Goal: Task Accomplishment & Management: Manage account settings

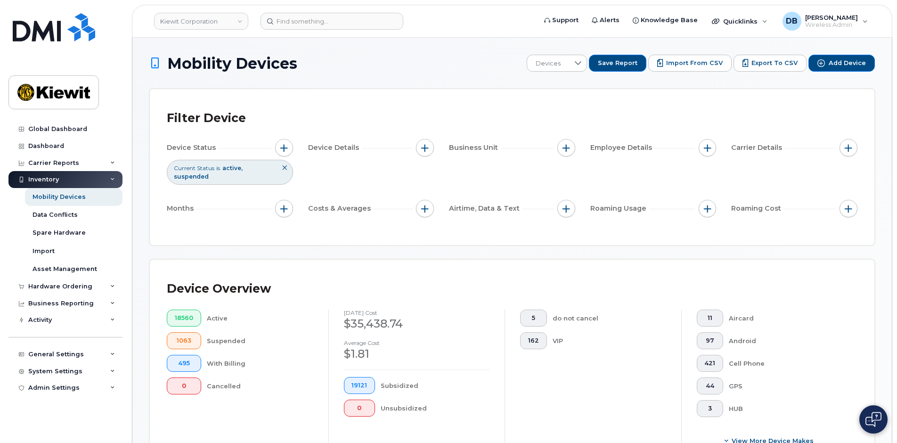
scroll to position [283, 0]
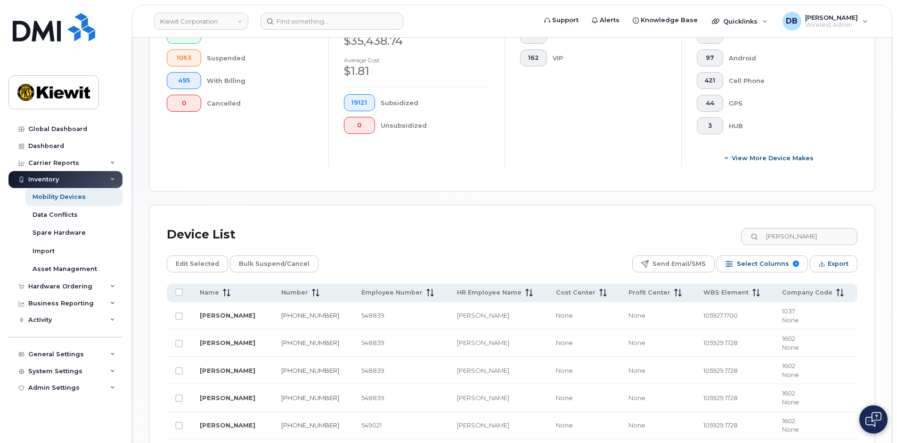
drag, startPoint x: 0, startPoint y: 0, endPoint x: 43, endPoint y: 34, distance: 55.1
click at [43, 34] on img at bounding box center [54, 27] width 82 height 28
click at [91, 352] on div "General Settings" at bounding box center [65, 354] width 114 height 17
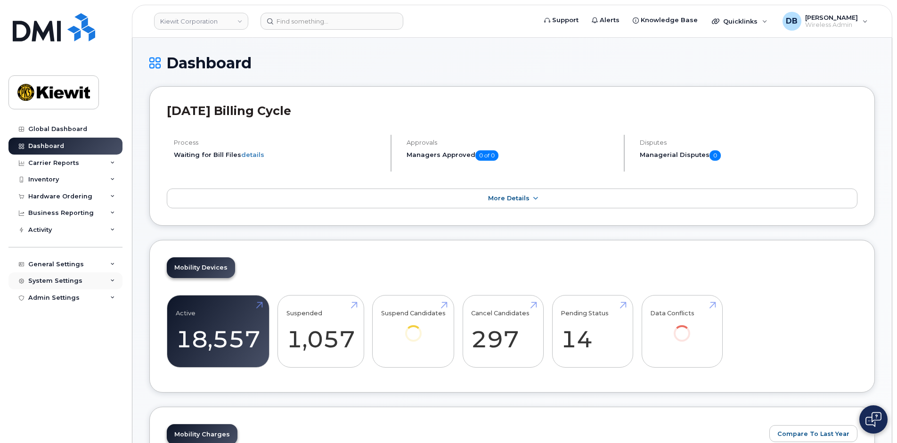
click at [56, 281] on div "System Settings" at bounding box center [55, 281] width 54 height 8
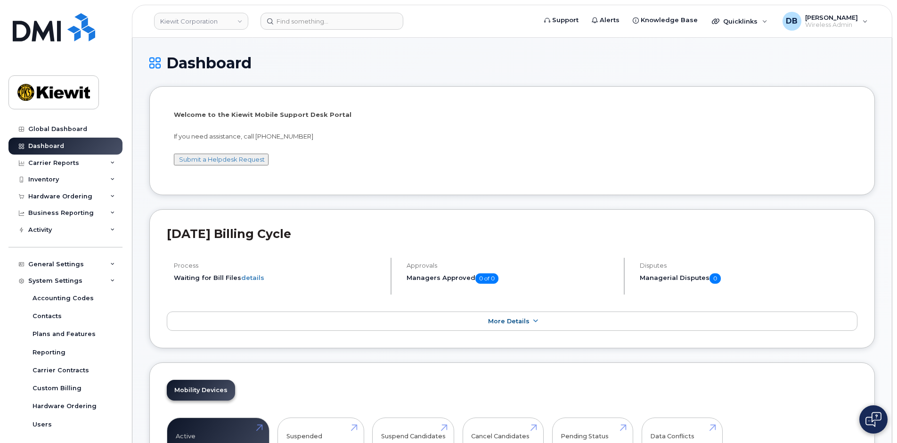
scroll to position [47, 0]
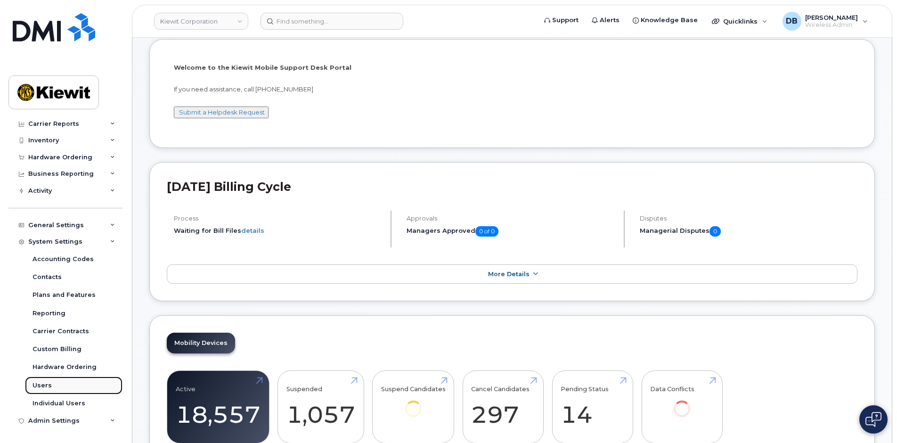
click at [50, 393] on link "Users" at bounding box center [74, 386] width 98 height 18
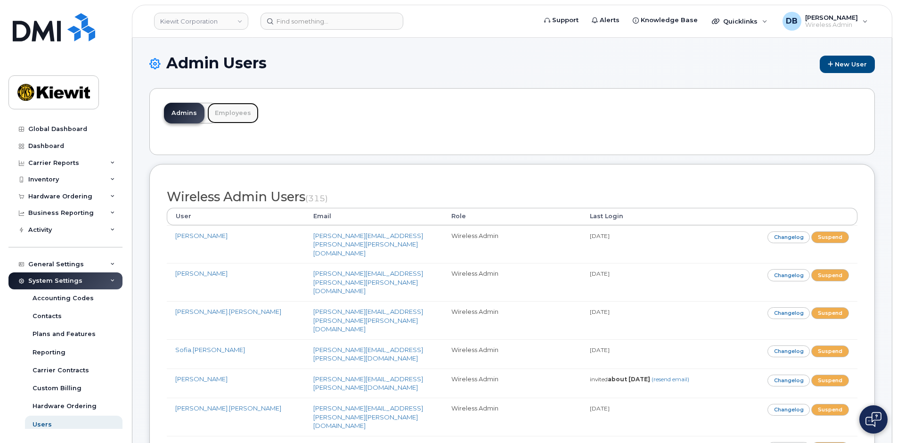
click at [228, 113] on link "Employees" at bounding box center [232, 113] width 51 height 21
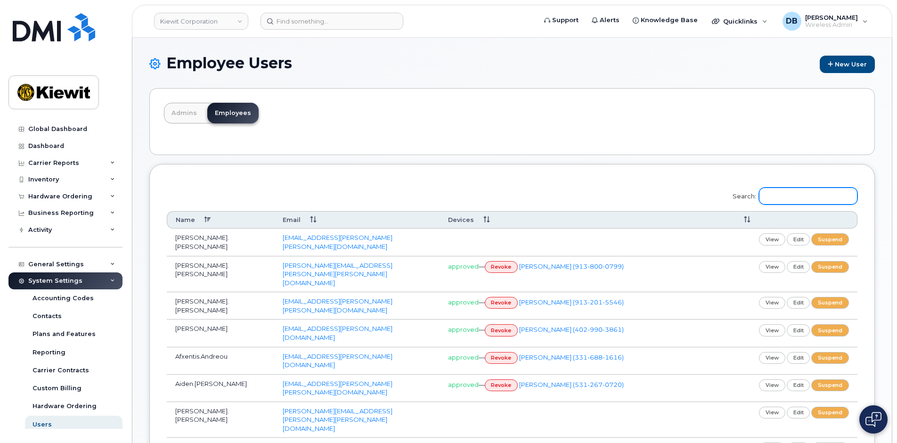
click at [778, 194] on input "Search:" at bounding box center [808, 196] width 98 height 17
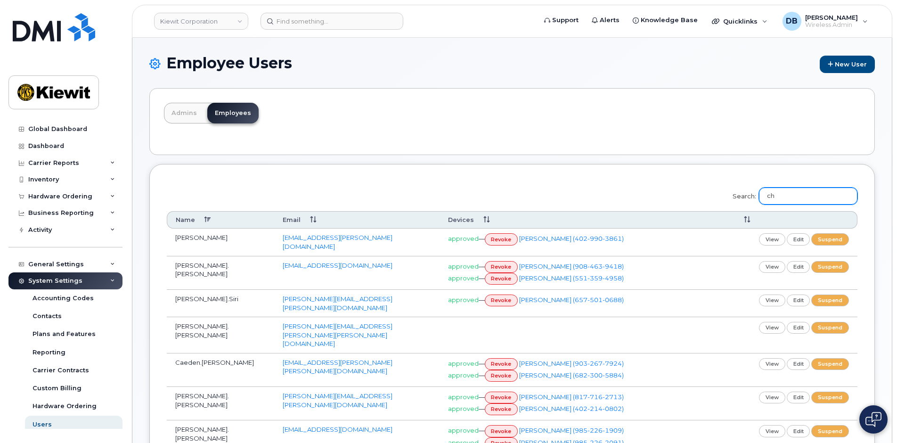
type input "c"
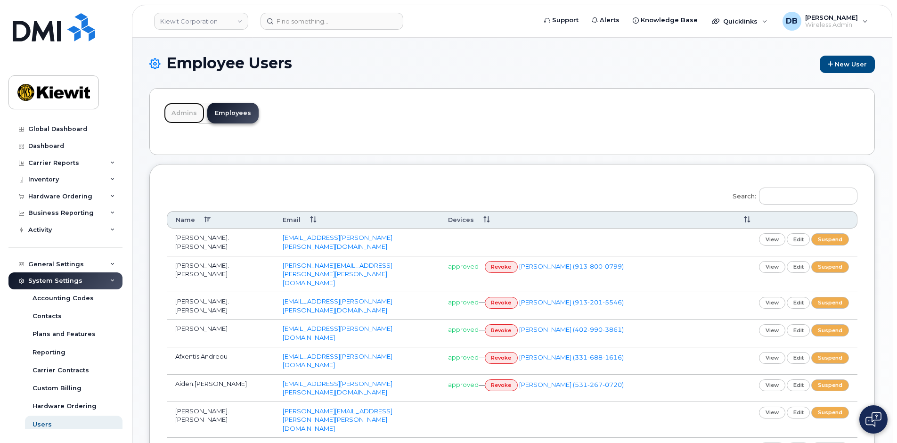
click at [181, 108] on link "Admins" at bounding box center [184, 113] width 41 height 21
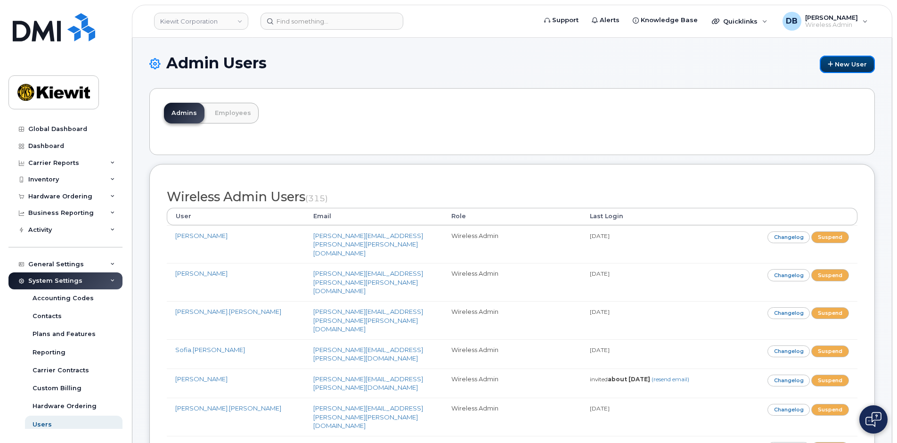
click at [841, 63] on link "New User" at bounding box center [847, 64] width 55 height 17
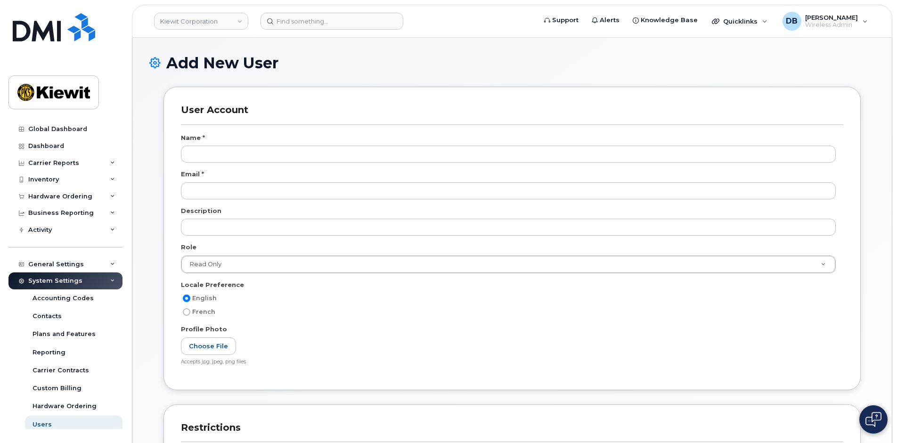
select select
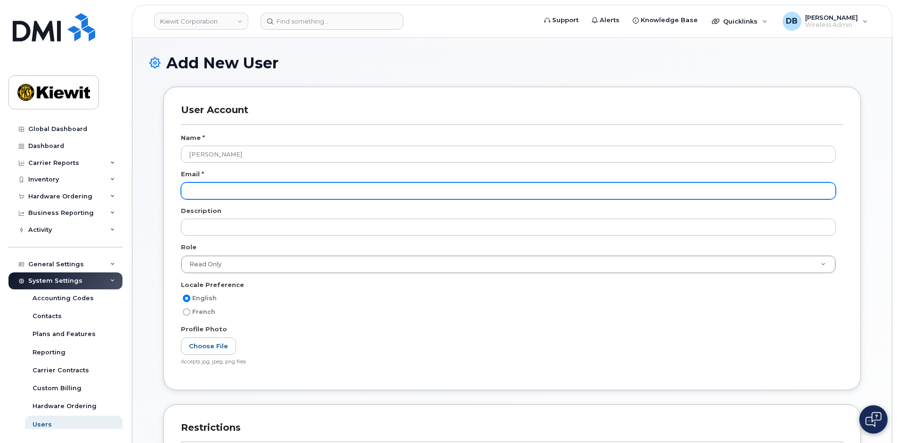
type input "[PERSON_NAME]"
click at [197, 192] on input "email" at bounding box center [508, 190] width 655 height 17
click at [308, 196] on input "[PERSON_NAME][EMAIL_ADDRESS][PERSON_NAME][PERSON_NAME][DOMAIN_NAME]" at bounding box center [508, 190] width 655 height 17
drag, startPoint x: 303, startPoint y: 196, endPoint x: 139, endPoint y: 186, distance: 163.8
click at [139, 186] on div "Add New User User Account Name * [PERSON_NAME] Email * [PERSON_NAME][EMAIL_ADDR…" at bounding box center [512, 381] width 760 height 686
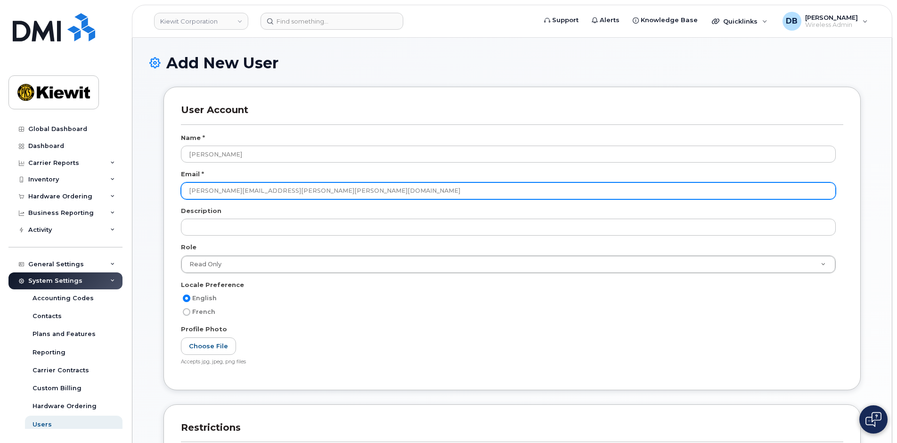
click at [303, 186] on input "[PERSON_NAME][EMAIL_ADDRESS][PERSON_NAME][PERSON_NAME][DOMAIN_NAME]" at bounding box center [508, 190] width 655 height 17
drag, startPoint x: 224, startPoint y: 184, endPoint x: 133, endPoint y: 180, distance: 91.0
click at [133, 180] on div "Add New User User Account Name * Jacob Chadwick Email * Jacob.Chadwick@kiewit.c…" at bounding box center [512, 381] width 760 height 686
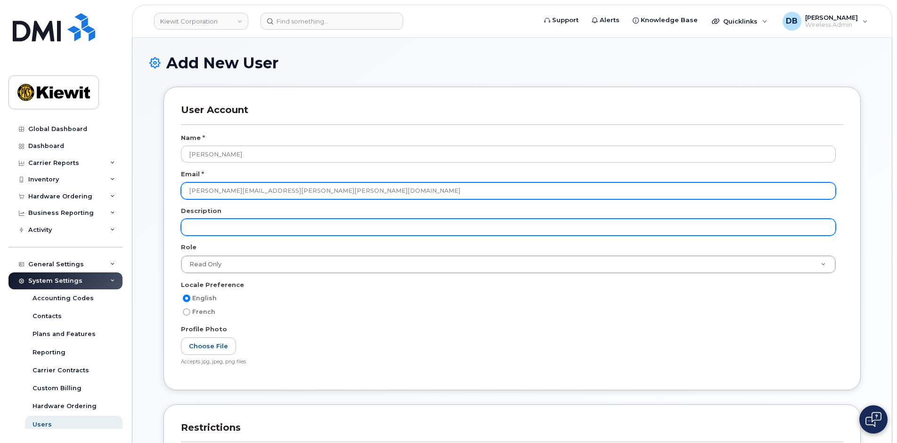
paste input "Chadwick@MassElec.C"
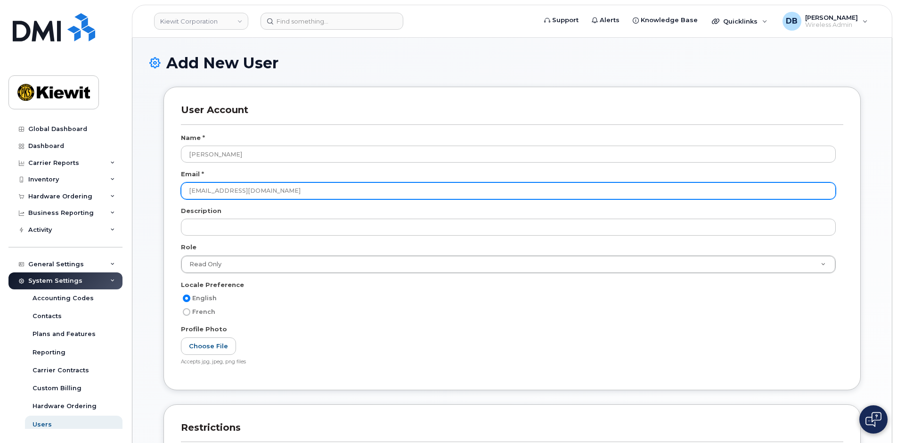
scroll to position [236, 0]
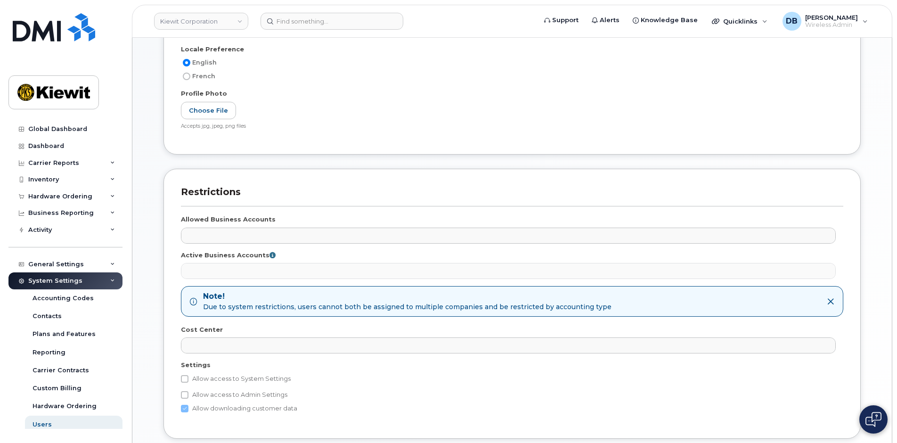
type input "JChadwick@MassElec.Com"
click at [190, 381] on label "Allow access to System Settings" at bounding box center [236, 378] width 110 height 11
click at [188, 381] on input "Allow access to System Settings" at bounding box center [185, 379] width 8 height 8
checkbox input "true"
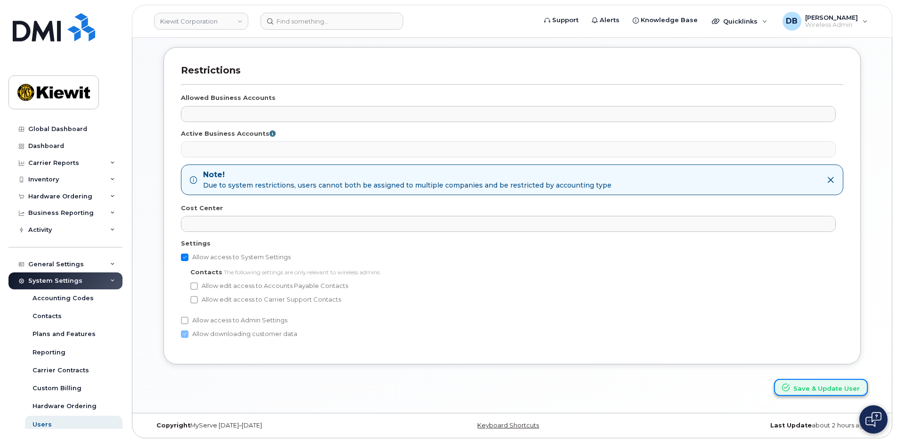
click at [838, 388] on button "Save & Update User" at bounding box center [821, 387] width 94 height 17
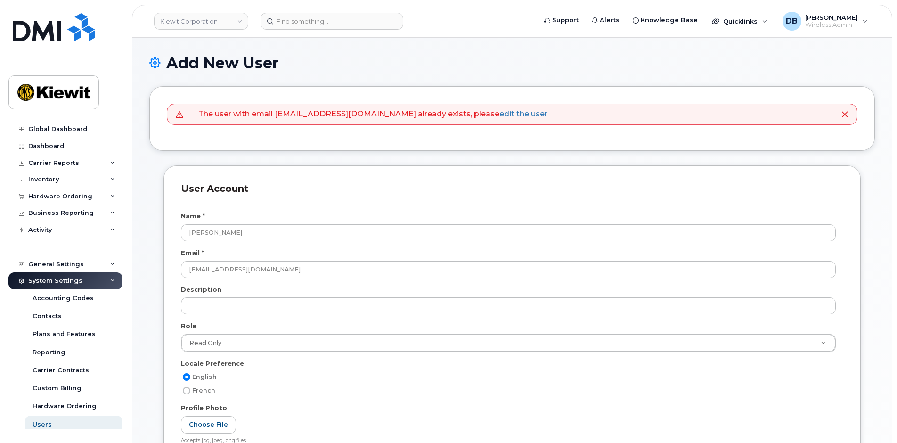
select select
click at [500, 113] on link "edit the user" at bounding box center [524, 113] width 48 height 9
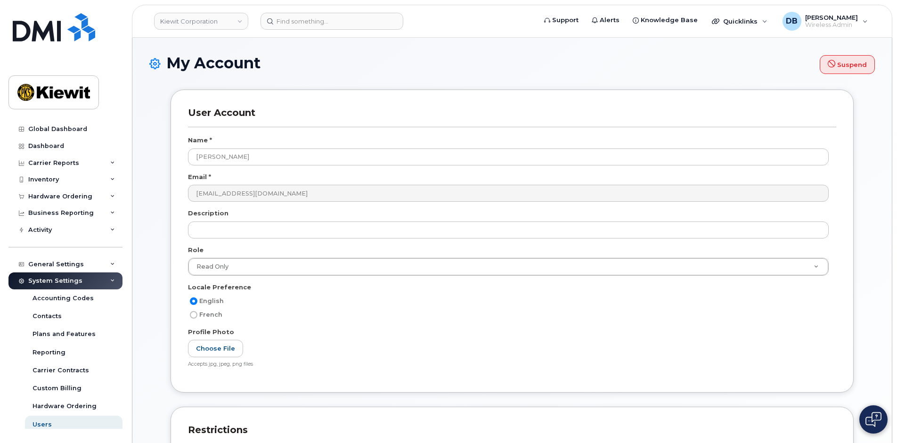
select select
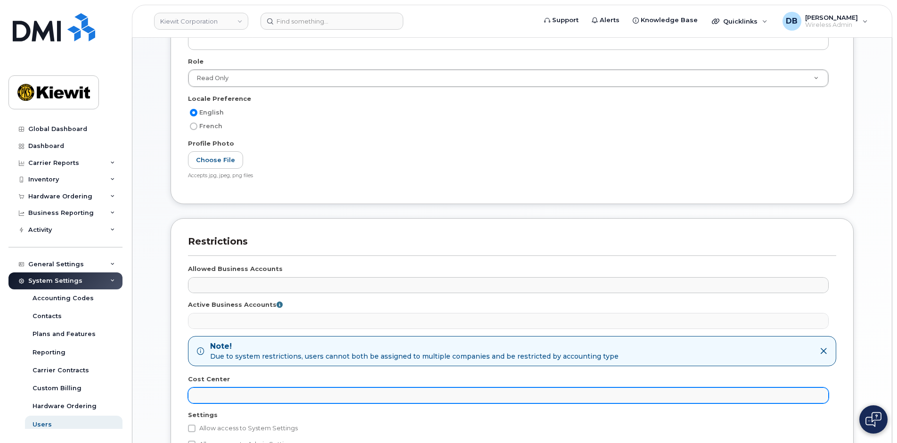
scroll to position [313, 0]
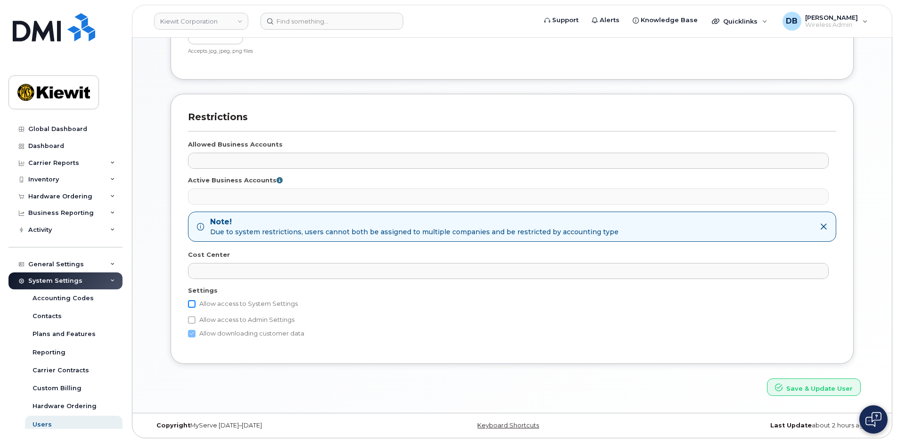
click at [191, 302] on input "Allow access to System Settings" at bounding box center [192, 304] width 8 height 8
checkbox input "true"
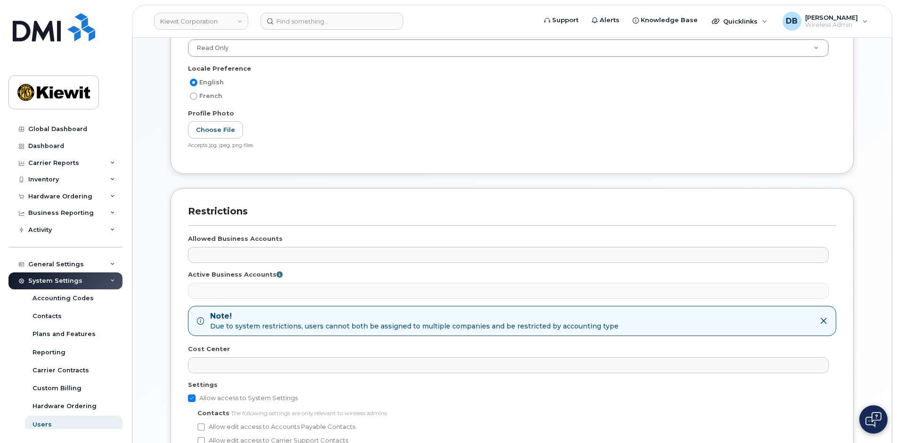
scroll to position [172, 0]
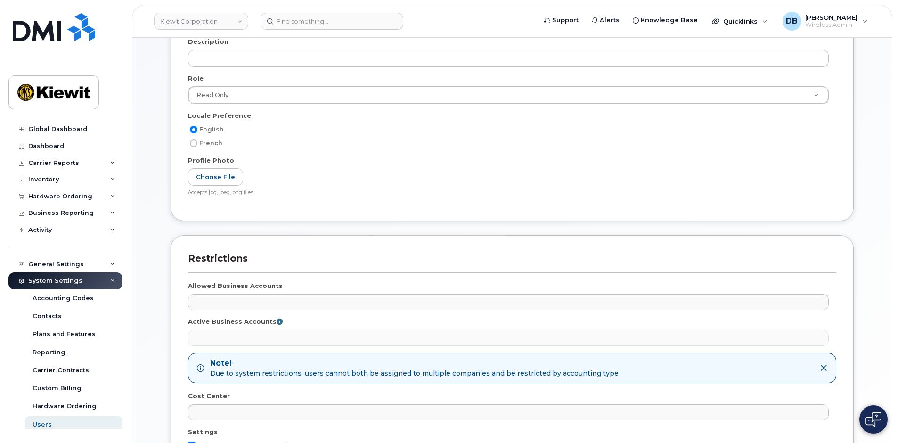
click at [275, 109] on div "Read Only Wireless Admin Read Only Employee" at bounding box center [512, 98] width 648 height 25
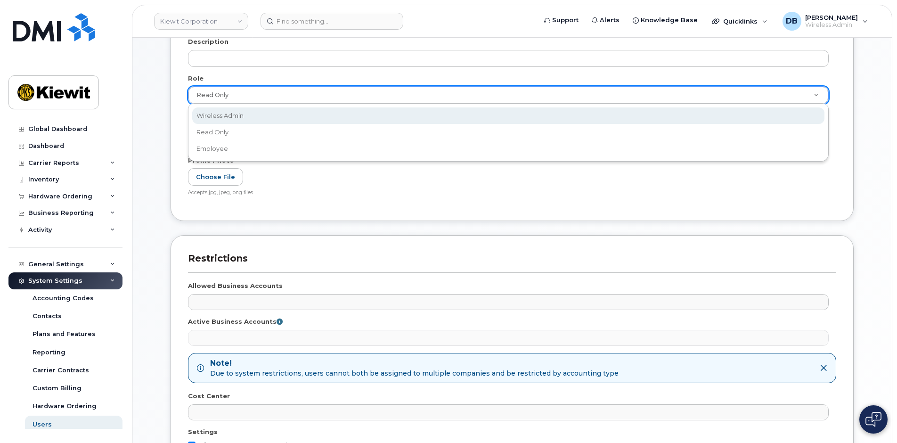
select select "wireless_admin"
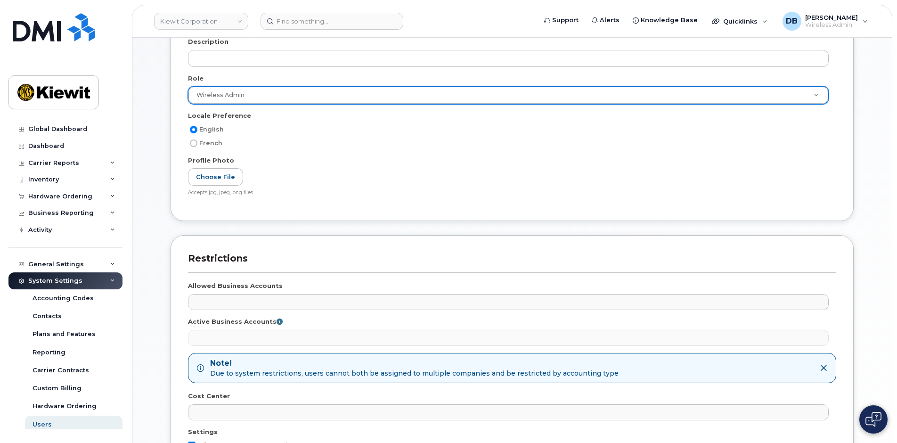
scroll to position [360, 0]
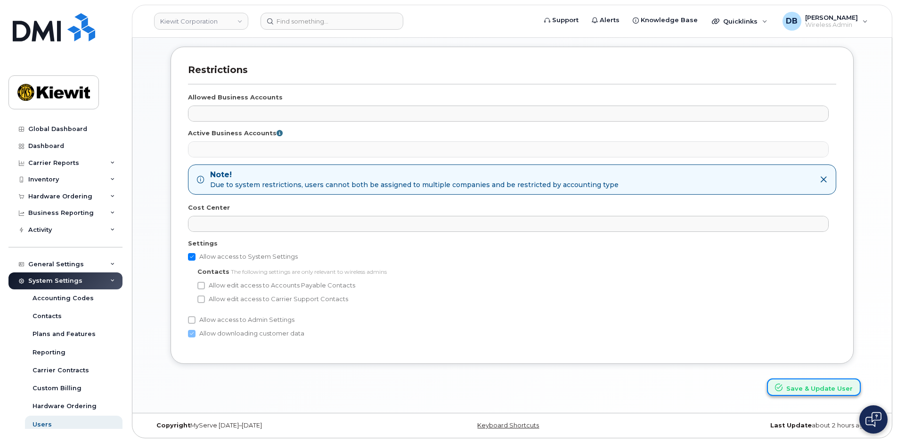
click at [795, 384] on button "Save & Update User" at bounding box center [814, 386] width 94 height 17
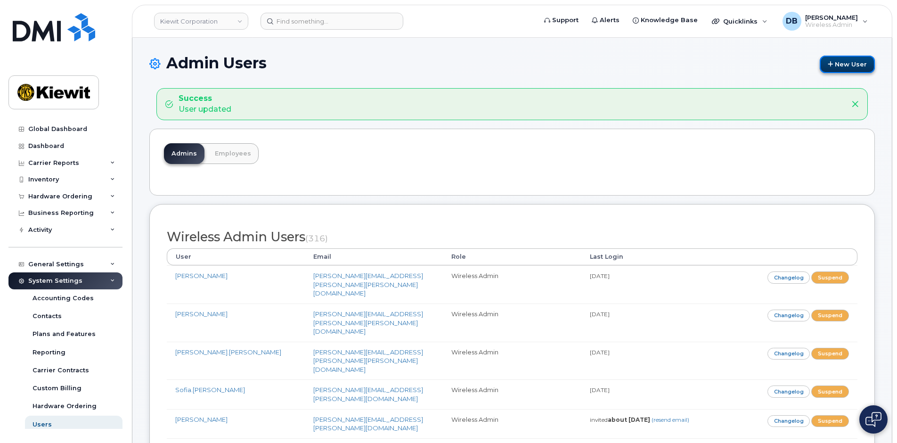
click at [842, 60] on link "New User" at bounding box center [847, 64] width 55 height 17
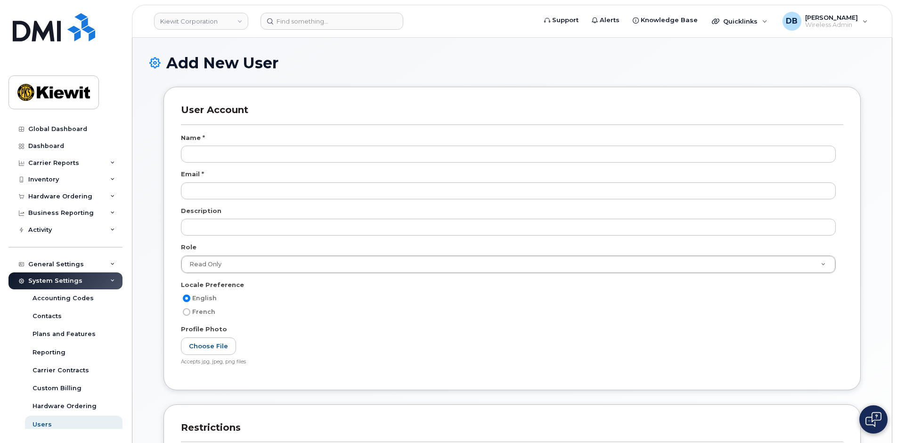
select select
click at [226, 165] on div at bounding box center [512, 158] width 663 height 24
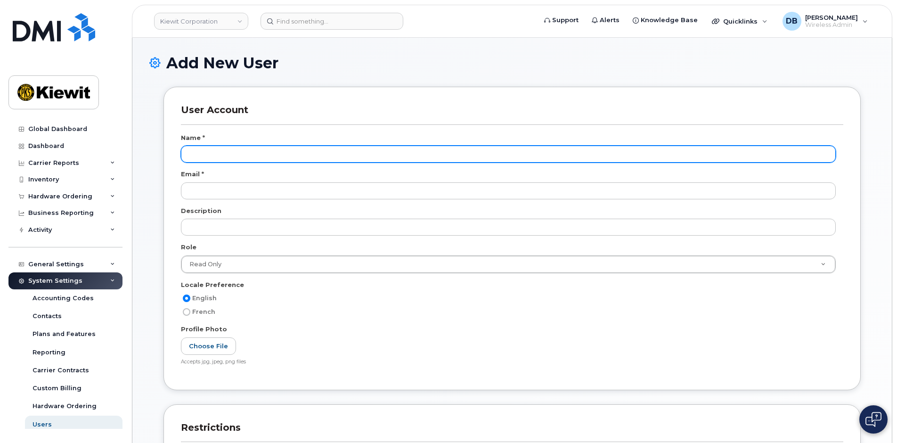
click at [223, 155] on input "text" at bounding box center [508, 154] width 655 height 17
type input "Makala Smith"
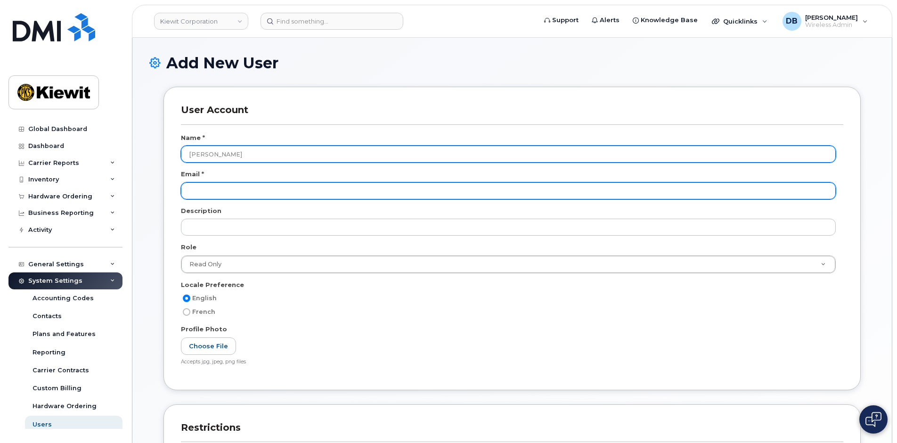
paste input "[EMAIL_ADDRESS][PERSON_NAME][PERSON_NAME][DOMAIN_NAME]"
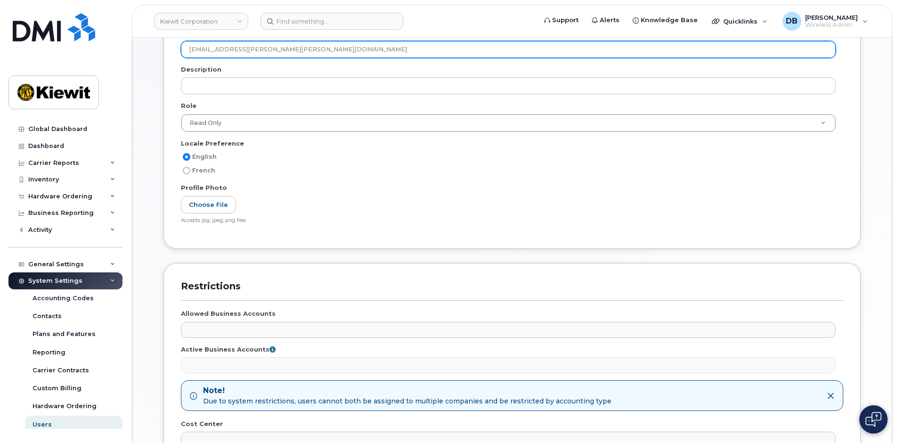
scroll to position [311, 0]
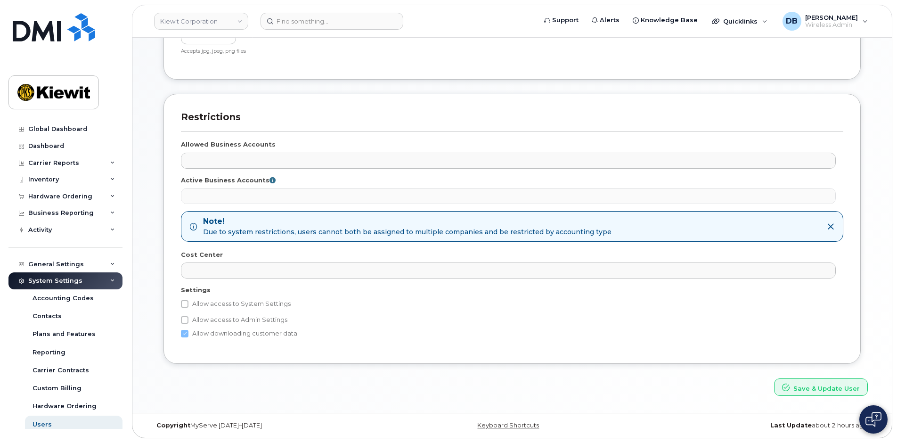
type input "[EMAIL_ADDRESS][PERSON_NAME][PERSON_NAME][DOMAIN_NAME]"
click at [213, 307] on label "Allow access to System Settings" at bounding box center [236, 303] width 110 height 11
click at [188, 307] on input "Allow access to System Settings" at bounding box center [185, 304] width 8 height 8
checkbox input "true"
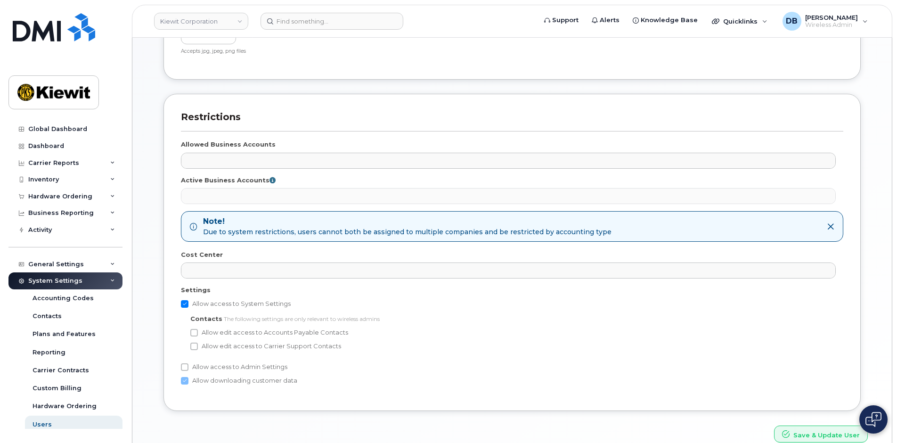
scroll to position [169, 0]
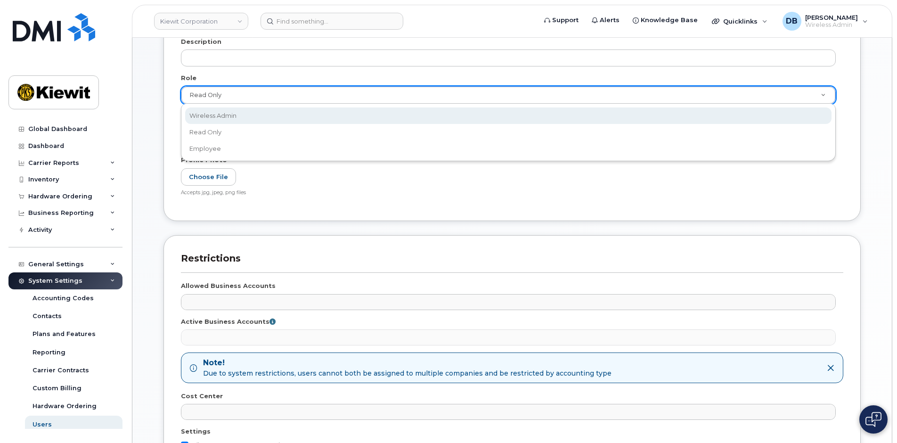
select select "wireless_admin"
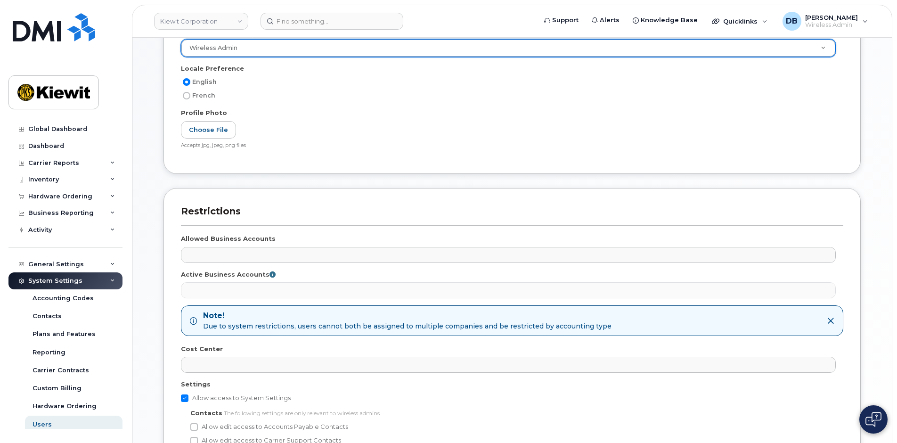
scroll to position [357, 0]
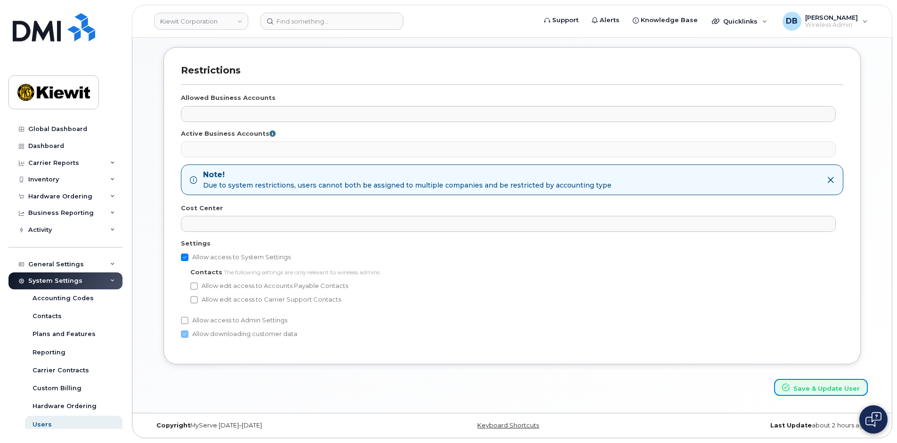
click at [839, 386] on button "Save & Update User" at bounding box center [821, 387] width 94 height 17
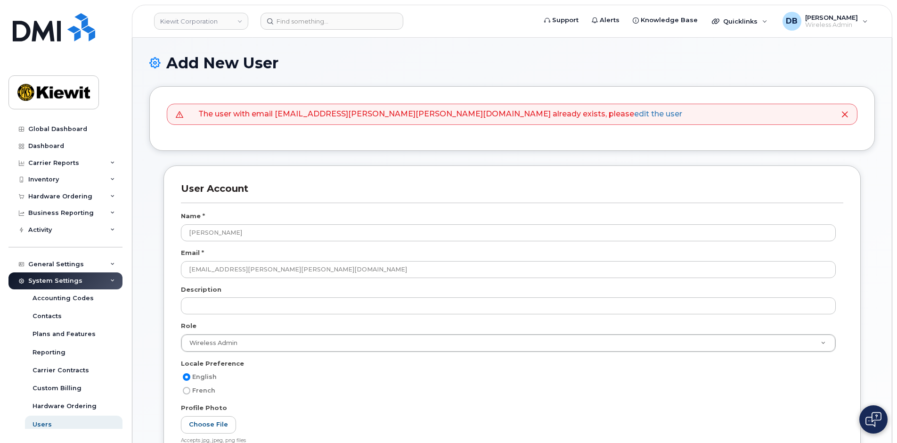
select select
click at [634, 116] on link "edit the user" at bounding box center [658, 113] width 48 height 9
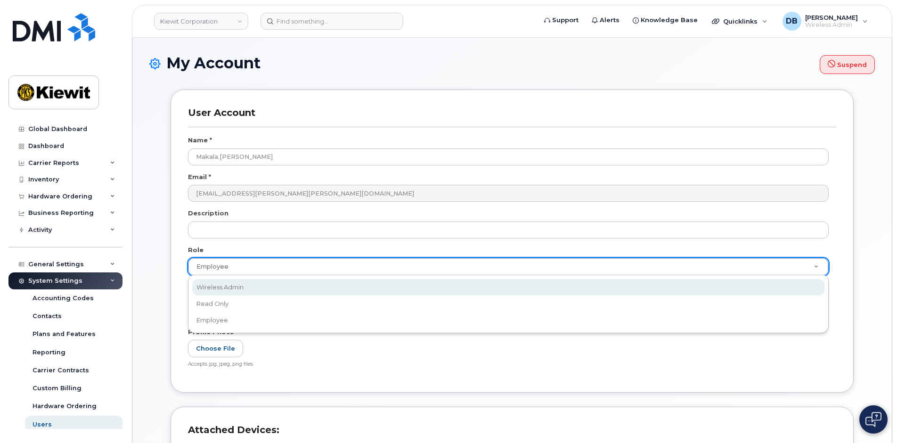
select select "wireless_admin"
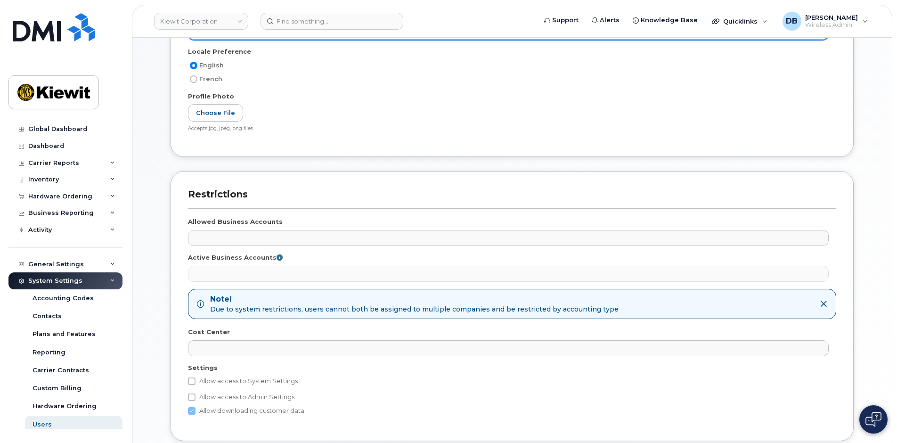
scroll to position [313, 0]
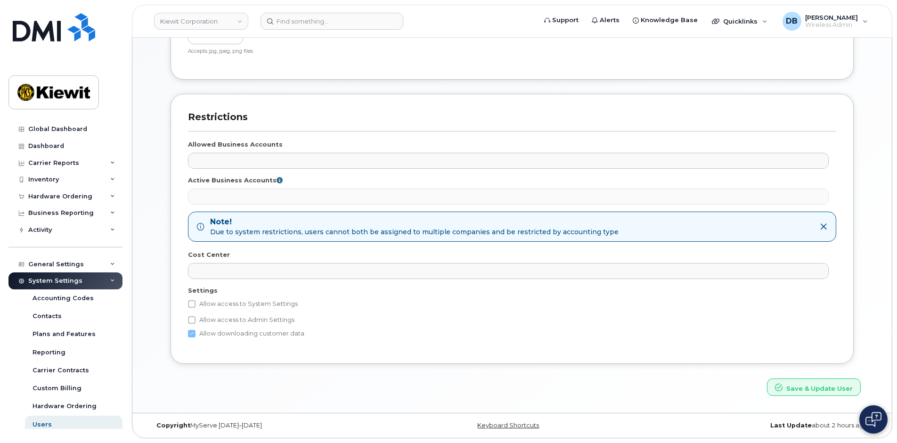
click at [206, 308] on label "Allow access to System Settings" at bounding box center [243, 303] width 110 height 11
click at [196, 308] on input "Allow access to System Settings" at bounding box center [192, 304] width 8 height 8
checkbox input "true"
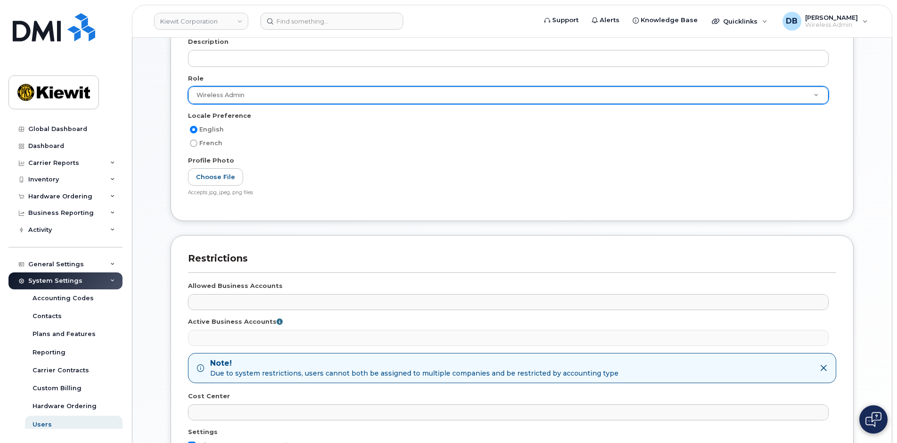
scroll to position [360, 0]
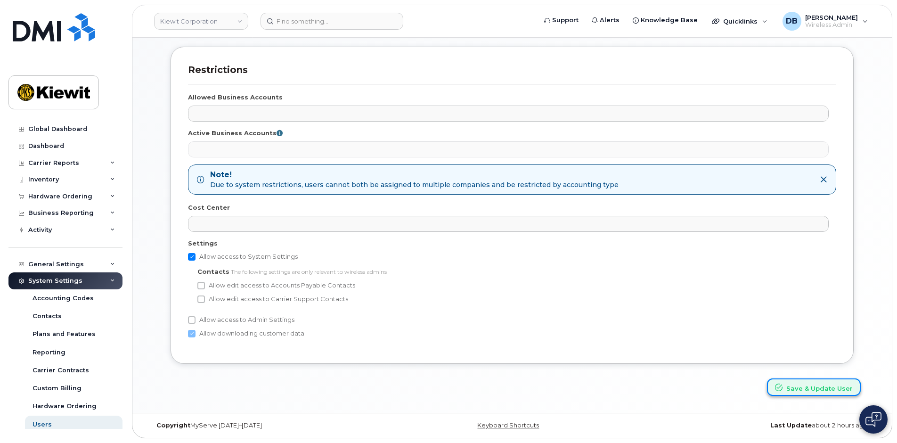
click at [779, 388] on icon "submit" at bounding box center [779, 388] width 8 height 8
